Goal: Feedback & Contribution: Submit feedback/report problem

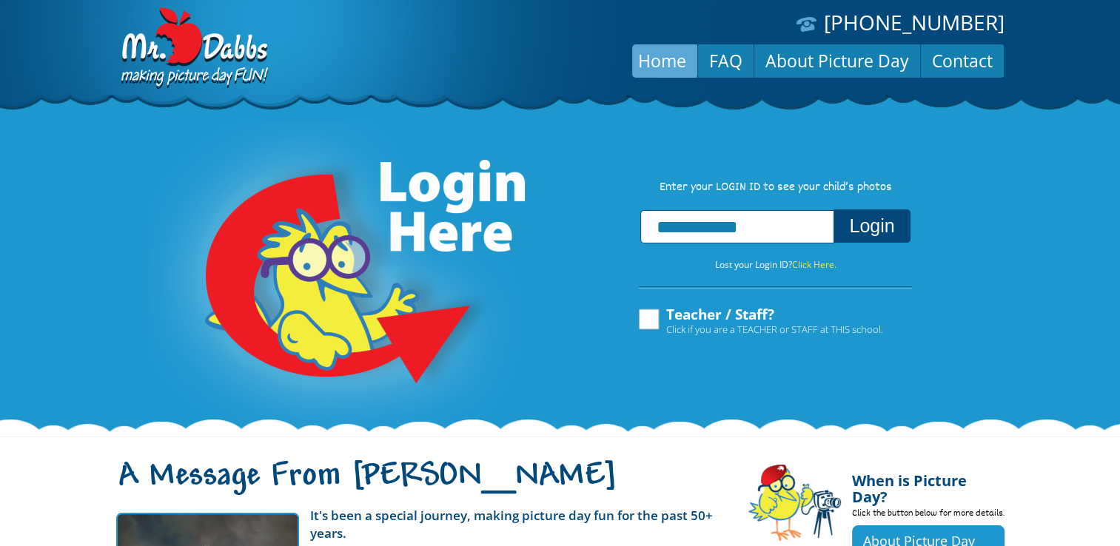
type input "**********"
click at [882, 230] on button "Login" at bounding box center [871, 225] width 76 height 33
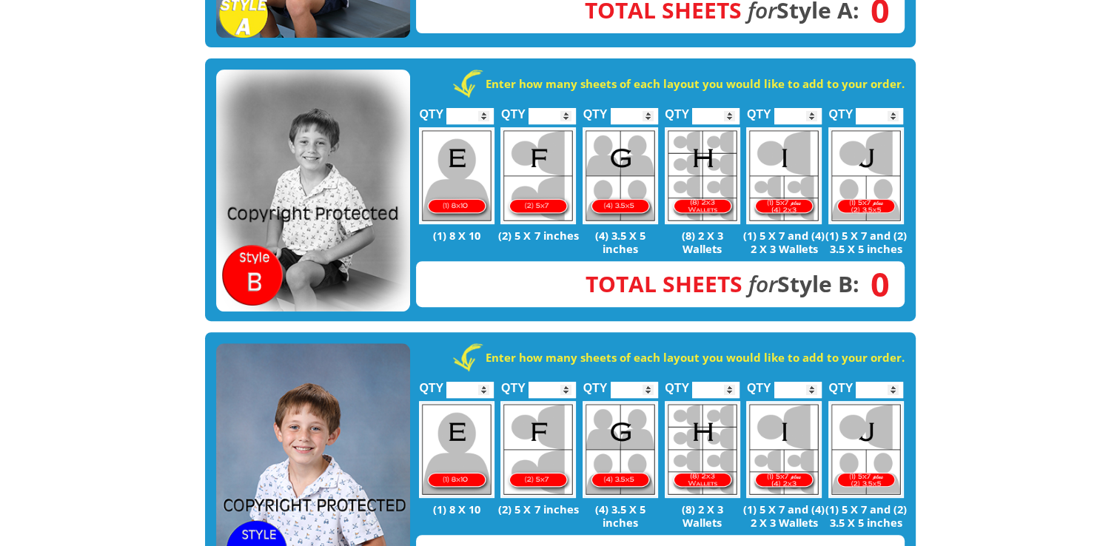
scroll to position [740, 0]
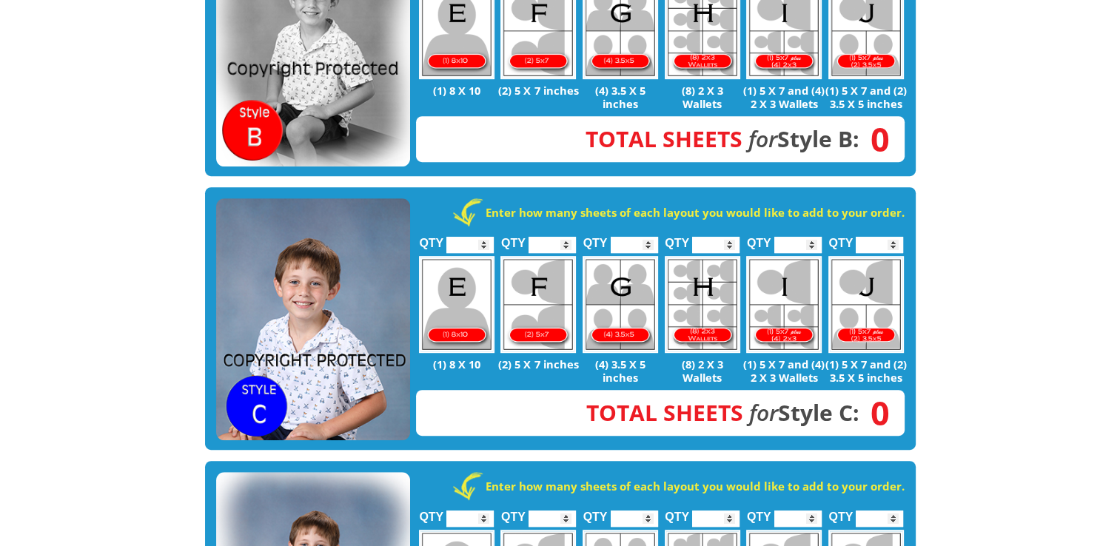
type input "*"
click at [483, 237] on input "*" at bounding box center [469, 245] width 47 height 16
type input "*"
click at [649, 237] on input "*" at bounding box center [634, 245] width 47 height 16
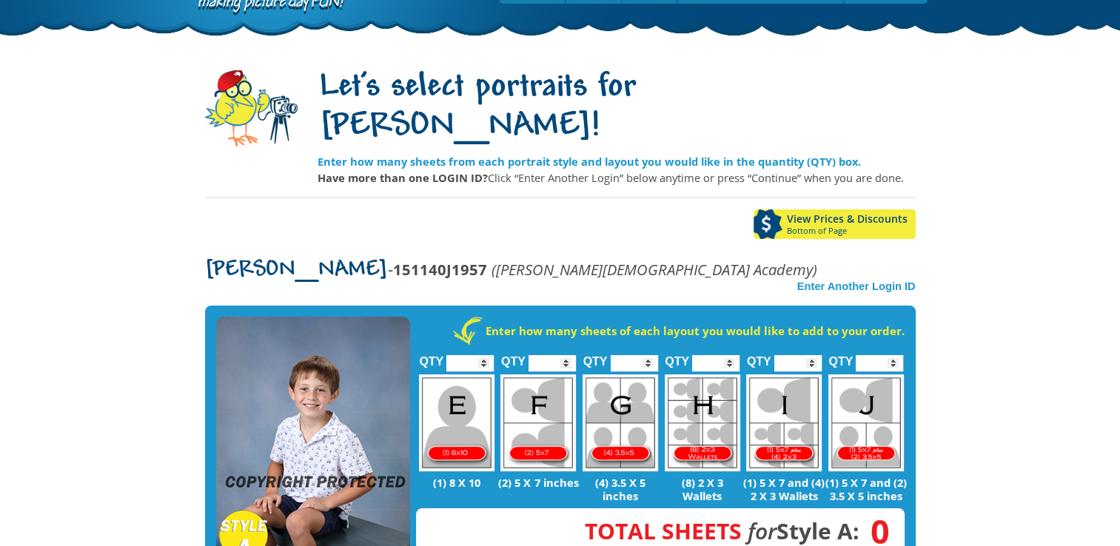
scroll to position [222, 0]
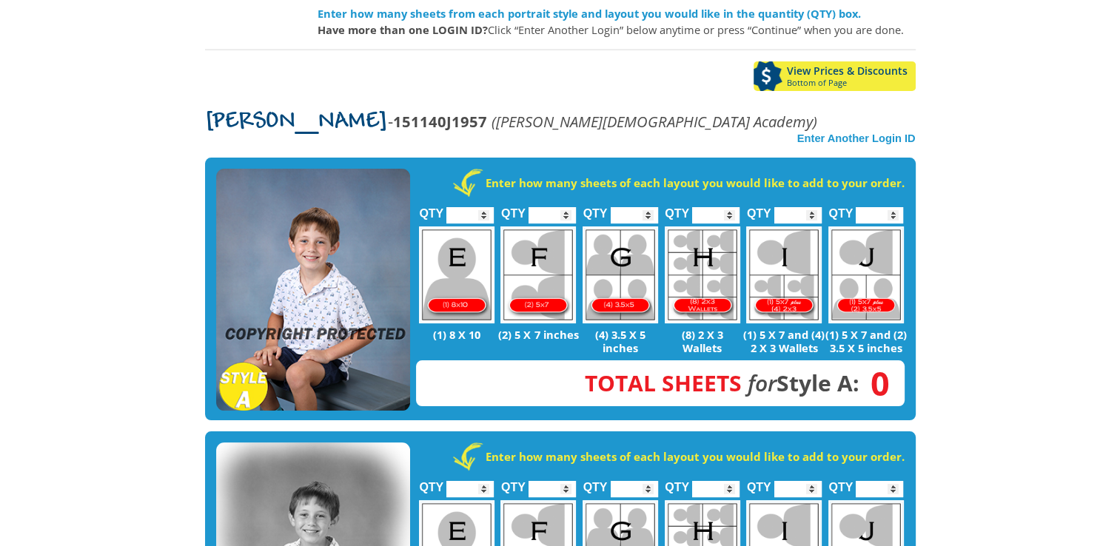
type input "*"
click at [648, 207] on input "*" at bounding box center [634, 215] width 47 height 16
type input "*"
click at [565, 207] on input "*" at bounding box center [551, 215] width 47 height 16
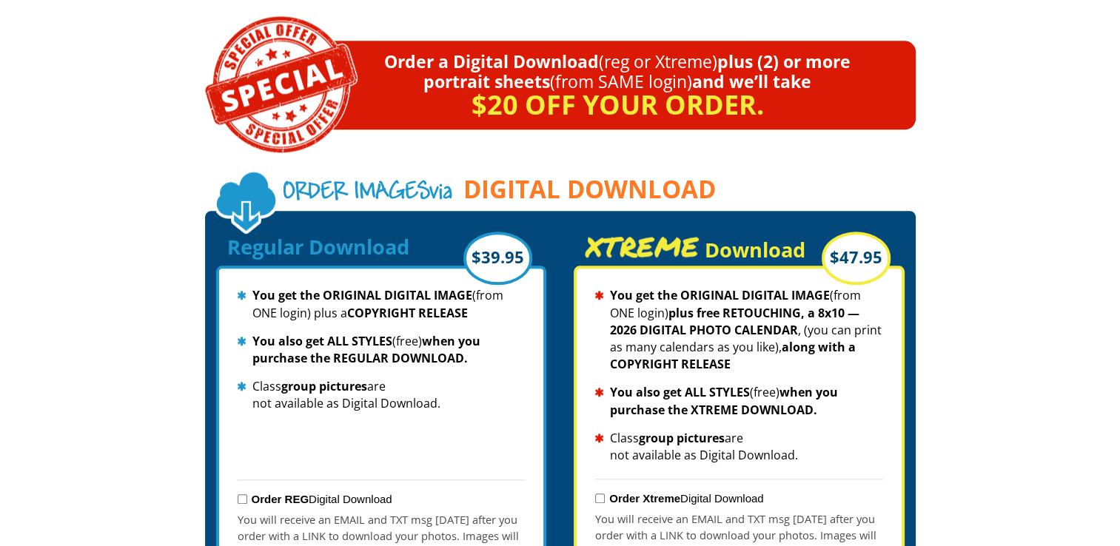
scroll to position [1554, 0]
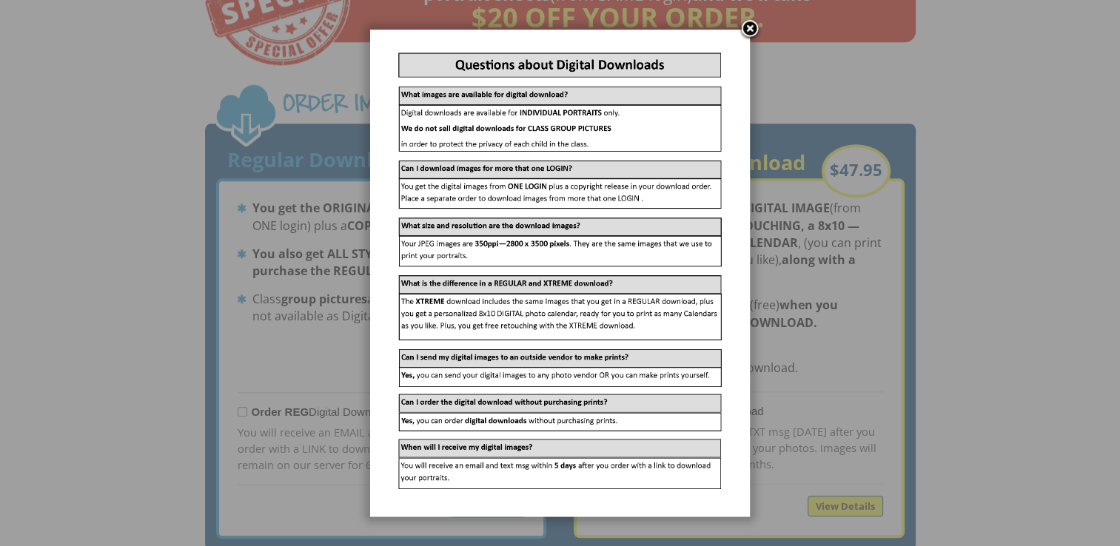
click at [751, 25] on link at bounding box center [750, 30] width 22 height 22
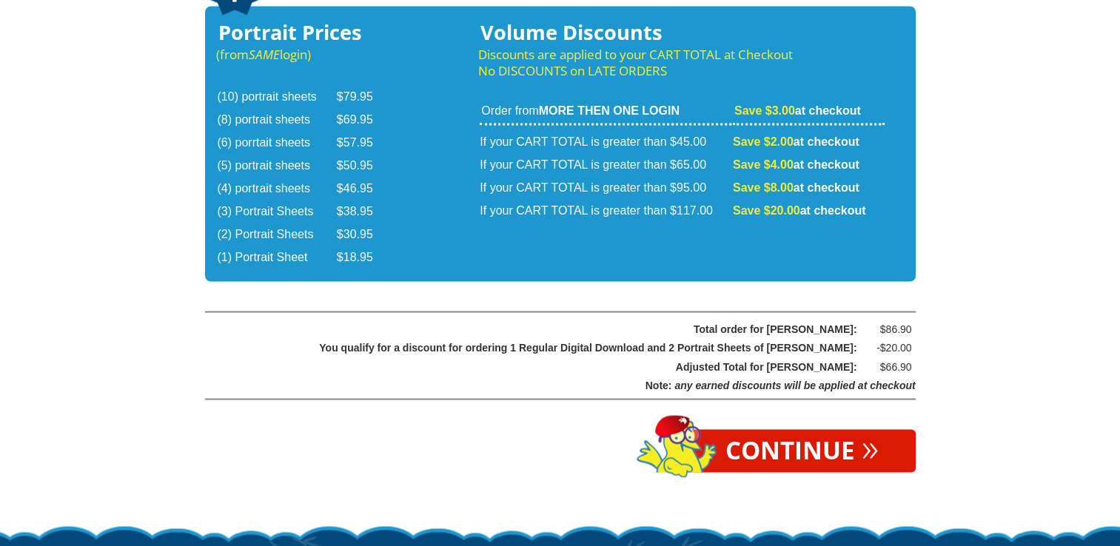
scroll to position [2576, 0]
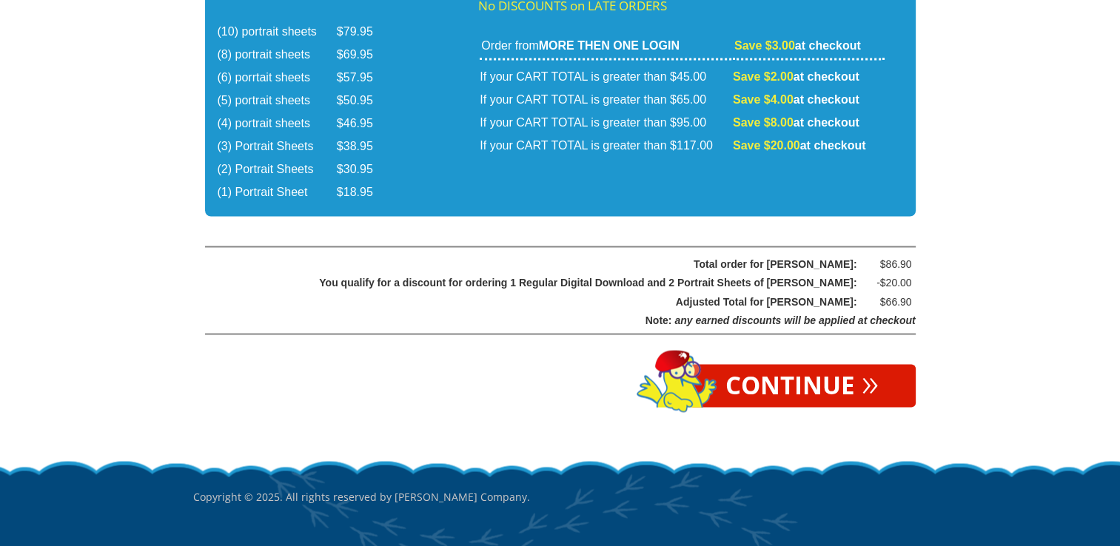
click at [859, 364] on link "Continue »" at bounding box center [801, 385] width 227 height 43
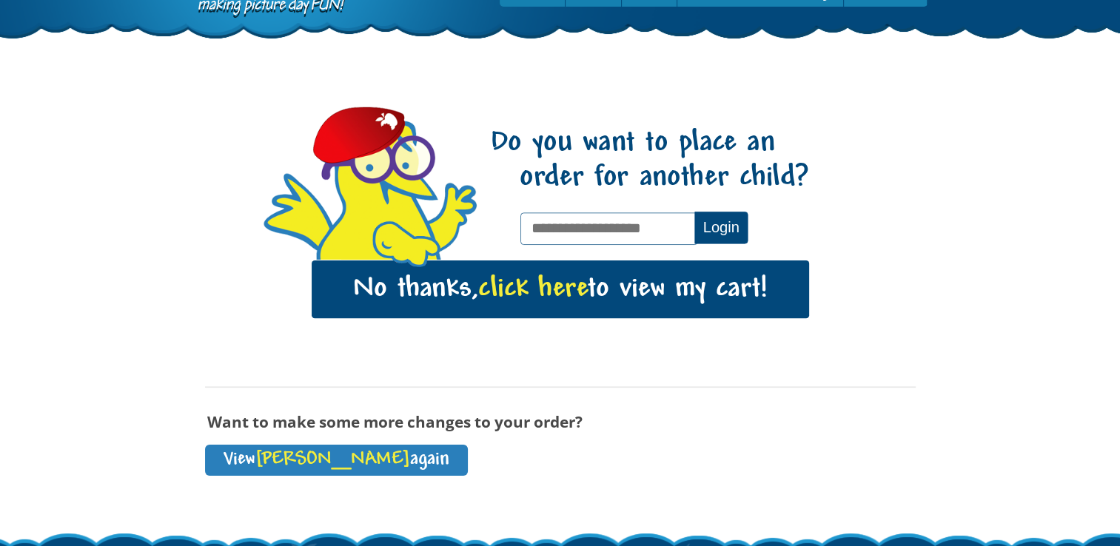
scroll to position [148, 0]
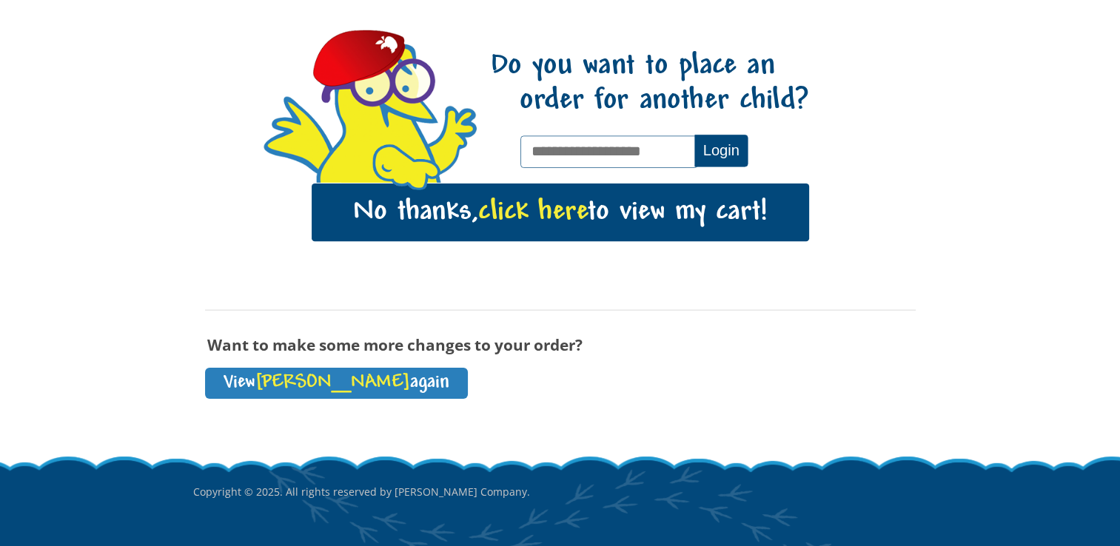
click at [663, 152] on input "text" at bounding box center [608, 151] width 177 height 32
click at [884, 132] on div "Do you want to place an order for another child? Login No thanks, click here to…" at bounding box center [560, 201] width 711 height 395
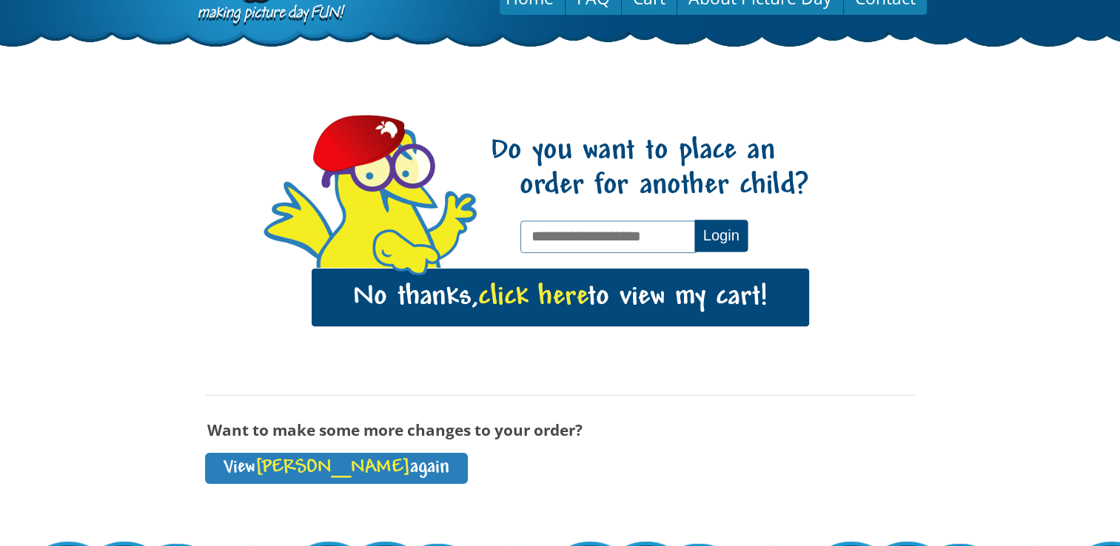
scroll to position [0, 0]
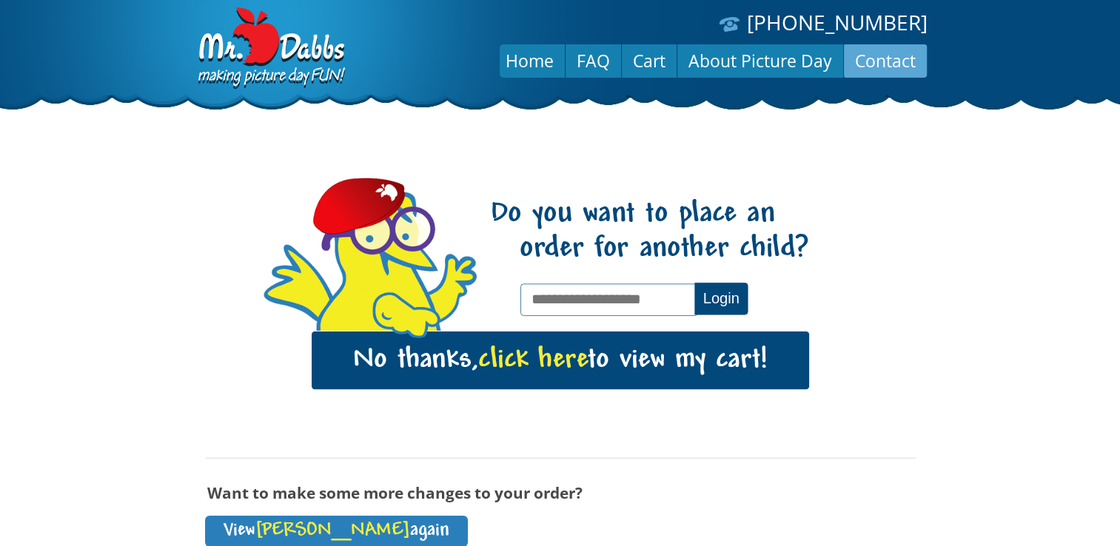
click at [907, 64] on link "Contact" at bounding box center [885, 61] width 83 height 36
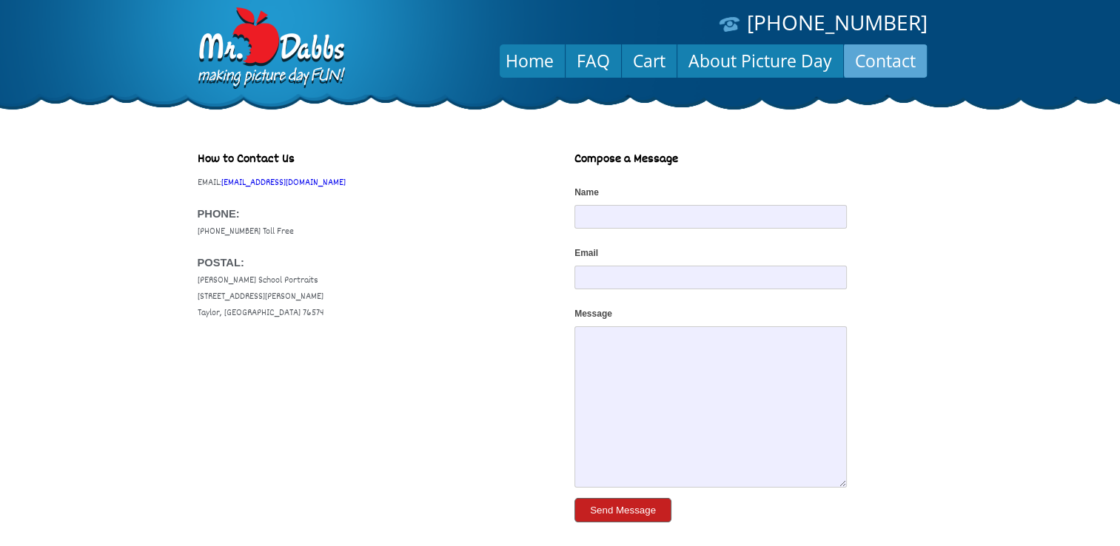
click at [639, 220] on input "Name" at bounding box center [710, 217] width 272 height 24
type input "**********"
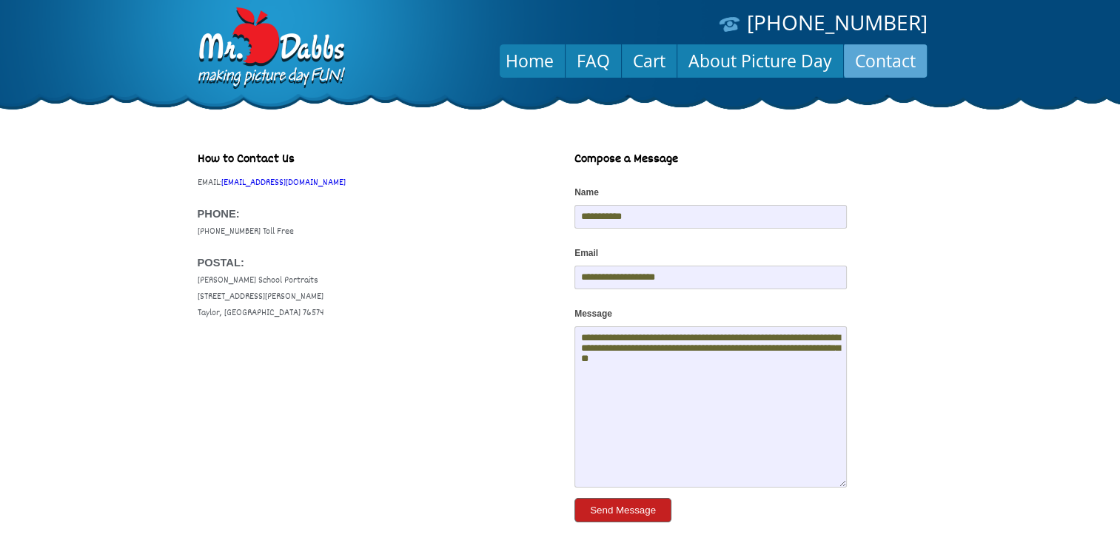
type textarea "**********"
drag, startPoint x: 385, startPoint y: 187, endPoint x: 237, endPoint y: 185, distance: 148.0
click at [237, 185] on p "EMAIL: [EMAIL_ADDRESS][DOMAIN_NAME] PHONE: [PHONE_NUMBER] Toll Free POSTAL: [PE…" at bounding box center [372, 248] width 348 height 147
copy link "[EMAIL_ADDRESS][DOMAIN_NAME]"
click at [739, 340] on textarea "**********" at bounding box center [710, 406] width 272 height 161
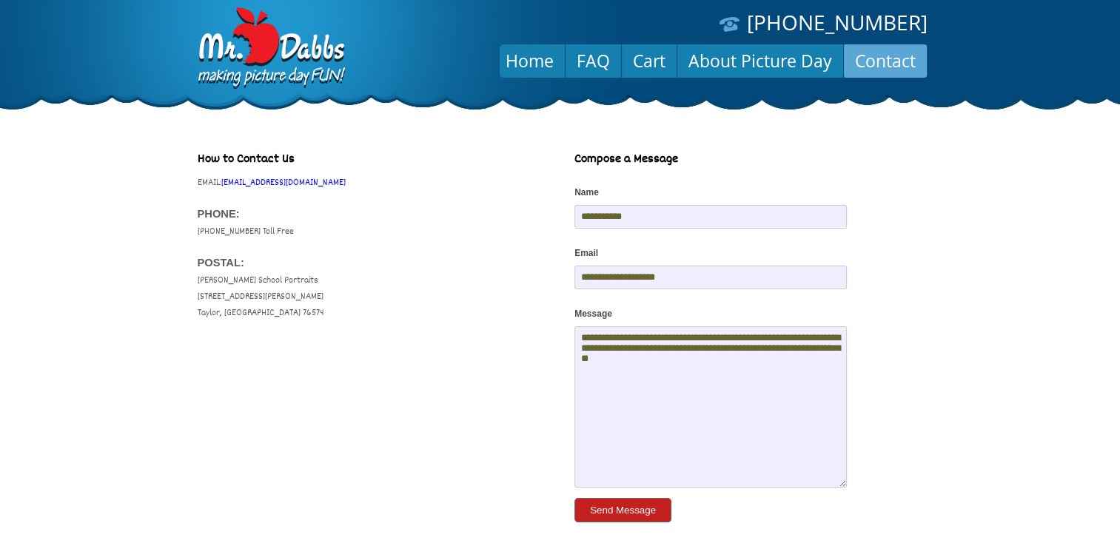
click at [739, 340] on textarea "**********" at bounding box center [710, 406] width 272 height 161
click at [287, 49] on img at bounding box center [270, 48] width 154 height 83
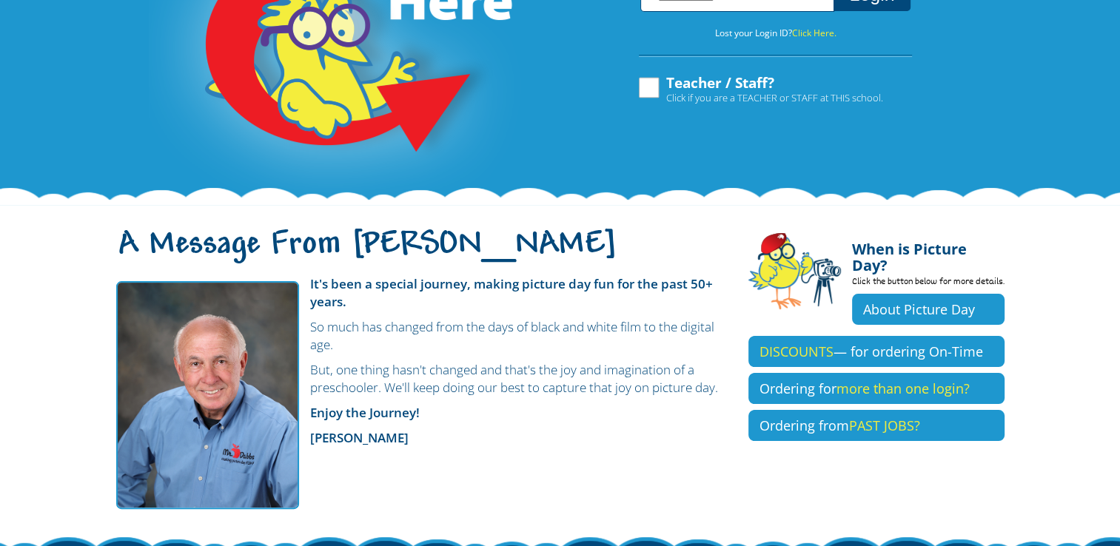
scroll to position [363, 0]
